Goal: Information Seeking & Learning: Learn about a topic

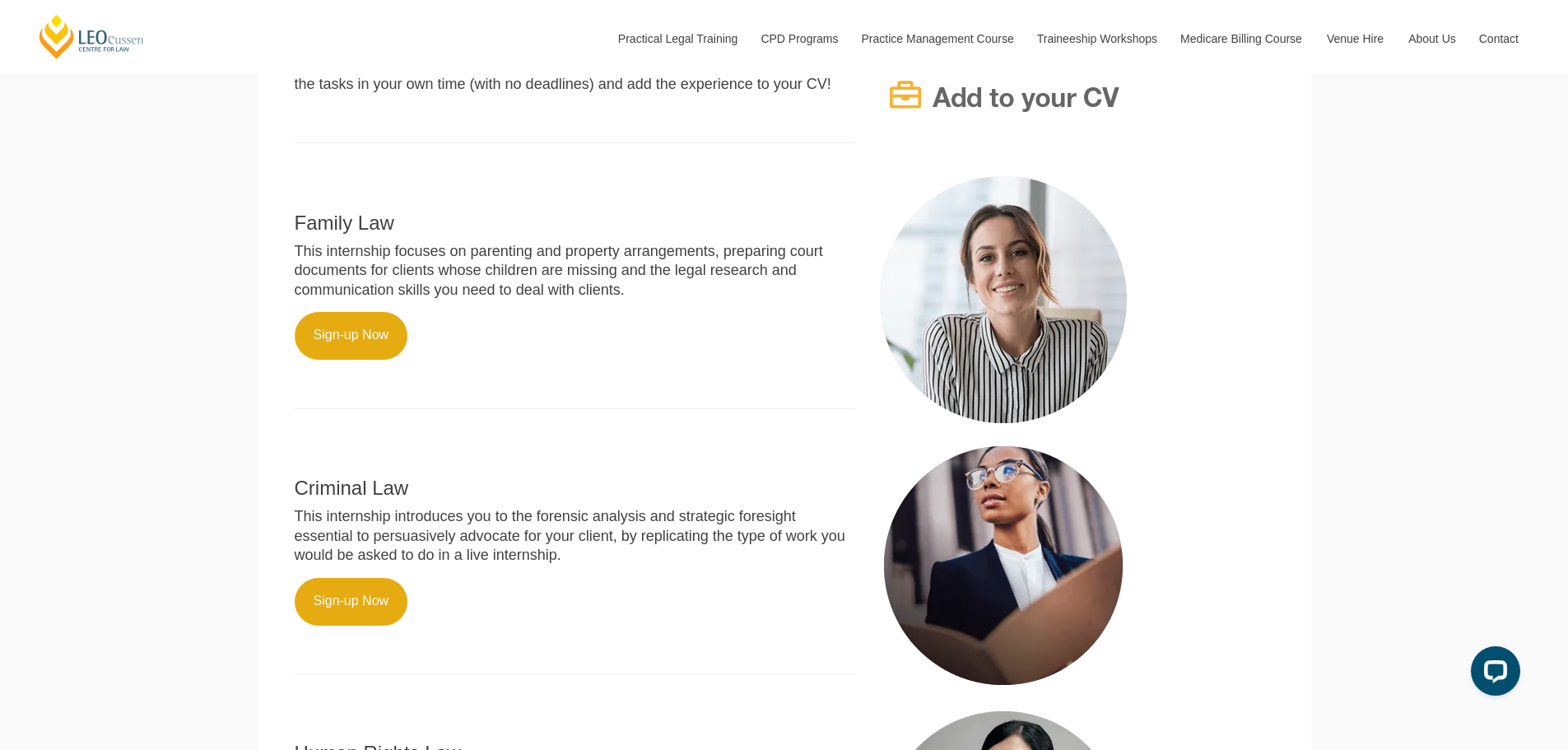
scroll to position [714, 0]
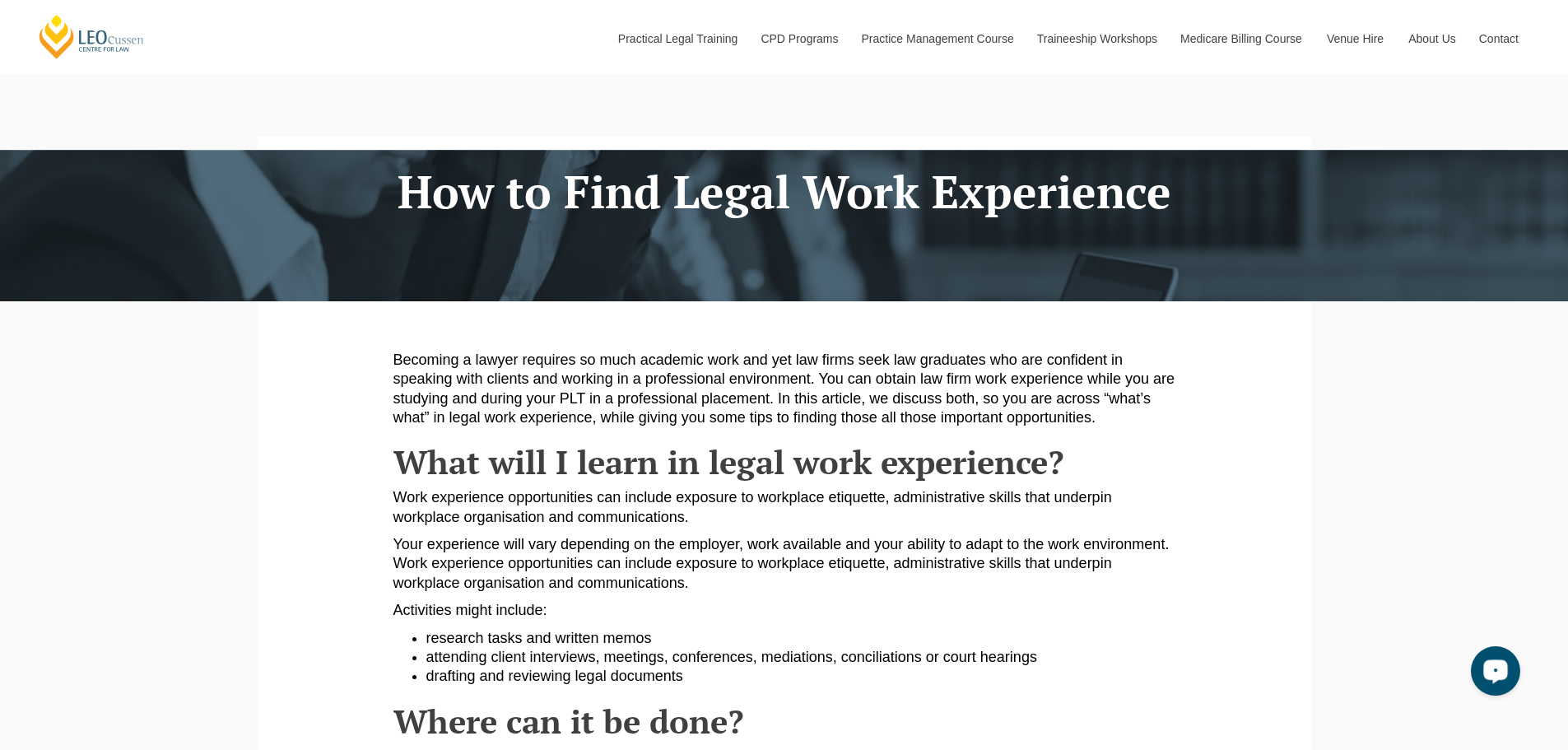
scroll to position [24, 0]
